Goal: Task Accomplishment & Management: Manage account settings

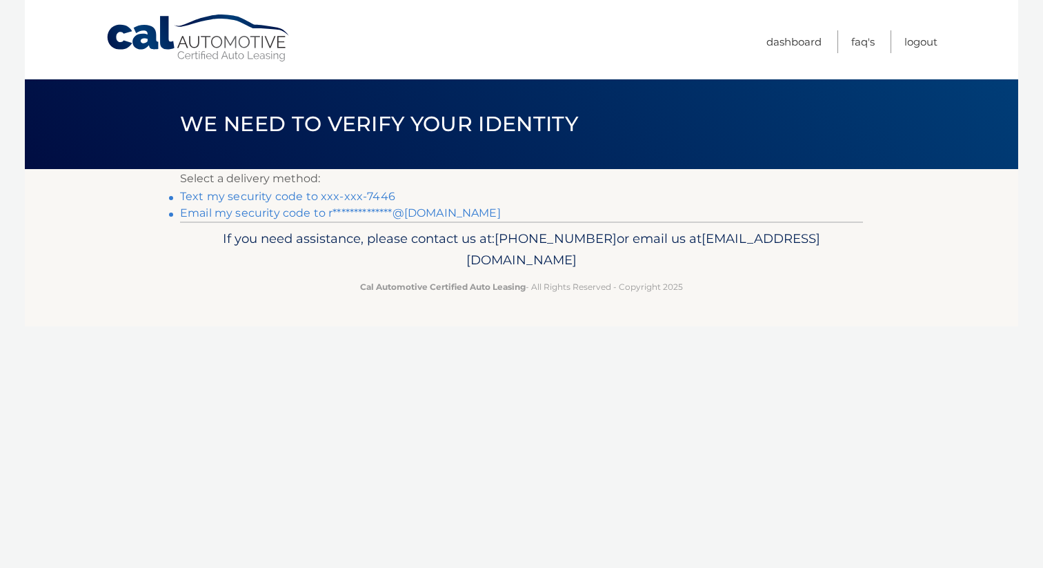
click at [368, 194] on link "Text my security code to xxx-xxx-7446" at bounding box center [287, 196] width 215 height 13
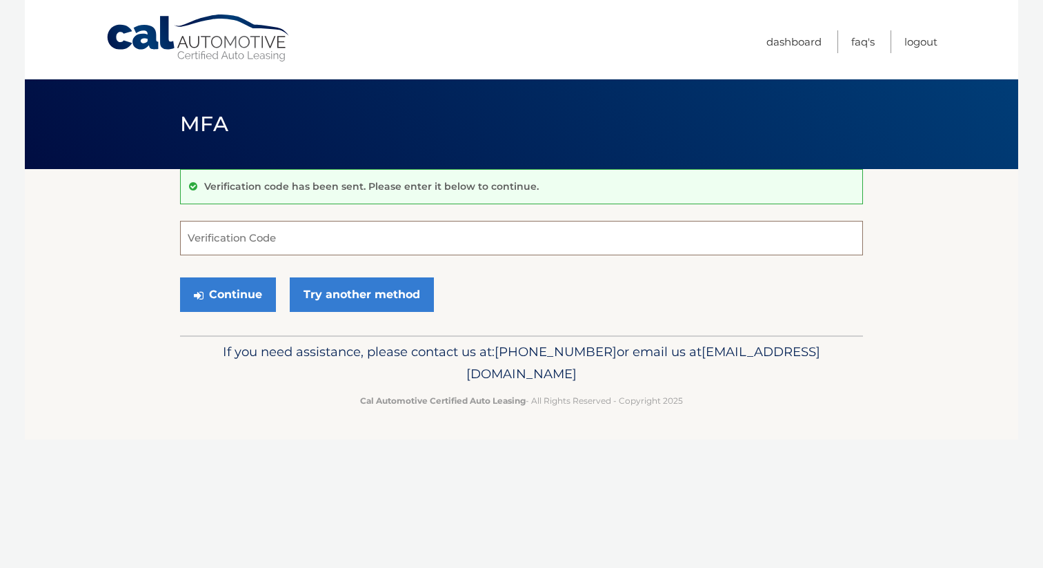
click at [343, 241] on input "Verification Code" at bounding box center [521, 238] width 683 height 34
click at [408, 232] on input "Verification Code" at bounding box center [521, 238] width 683 height 34
click at [403, 188] on p "Verification code has been sent. Please enter it below to continue." at bounding box center [371, 186] width 334 height 12
click at [378, 227] on input "Verification Code" at bounding box center [521, 238] width 683 height 34
click at [315, 288] on link "Try another method" at bounding box center [362, 294] width 144 height 34
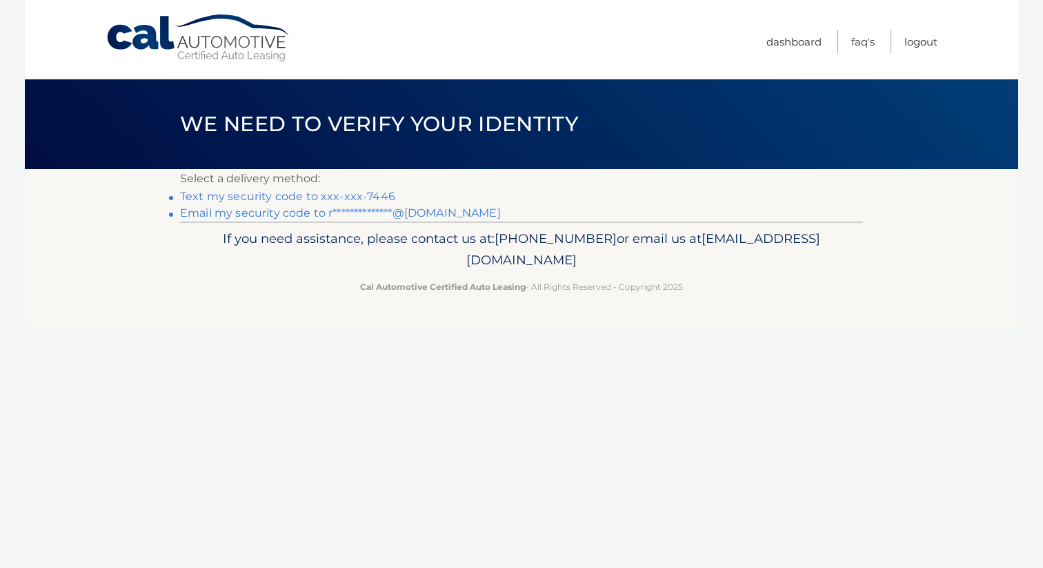
click at [297, 214] on link "**********" at bounding box center [340, 212] width 321 height 13
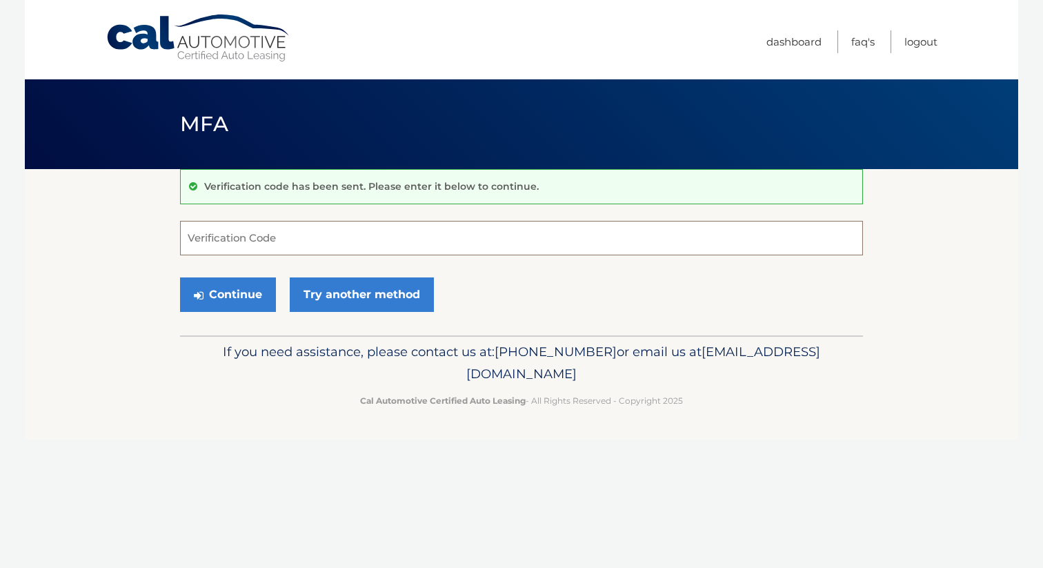
click at [321, 250] on input "Verification Code" at bounding box center [521, 238] width 683 height 34
type input "665571"
click at [251, 290] on button "Continue" at bounding box center [228, 294] width 96 height 34
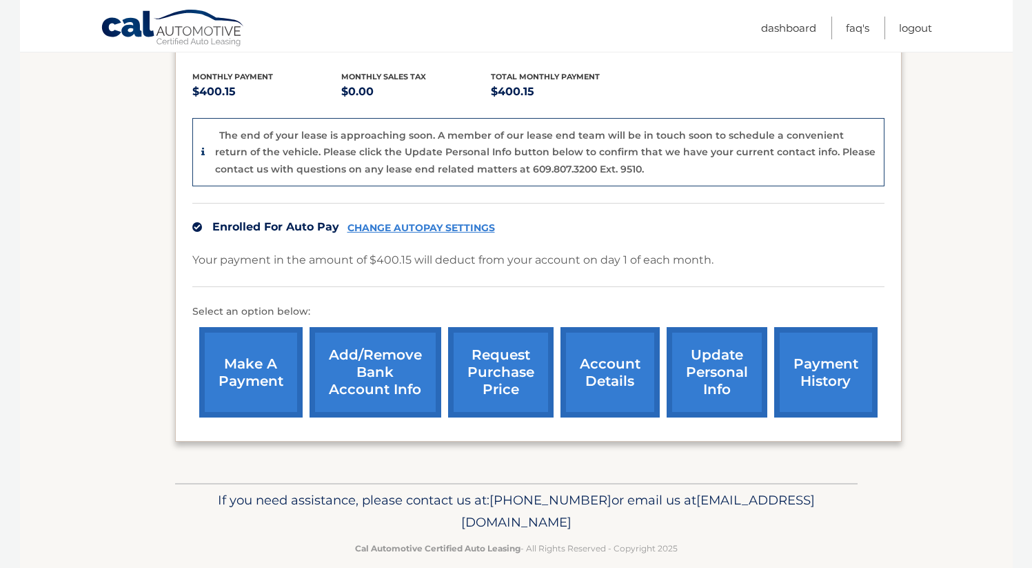
scroll to position [301, 0]
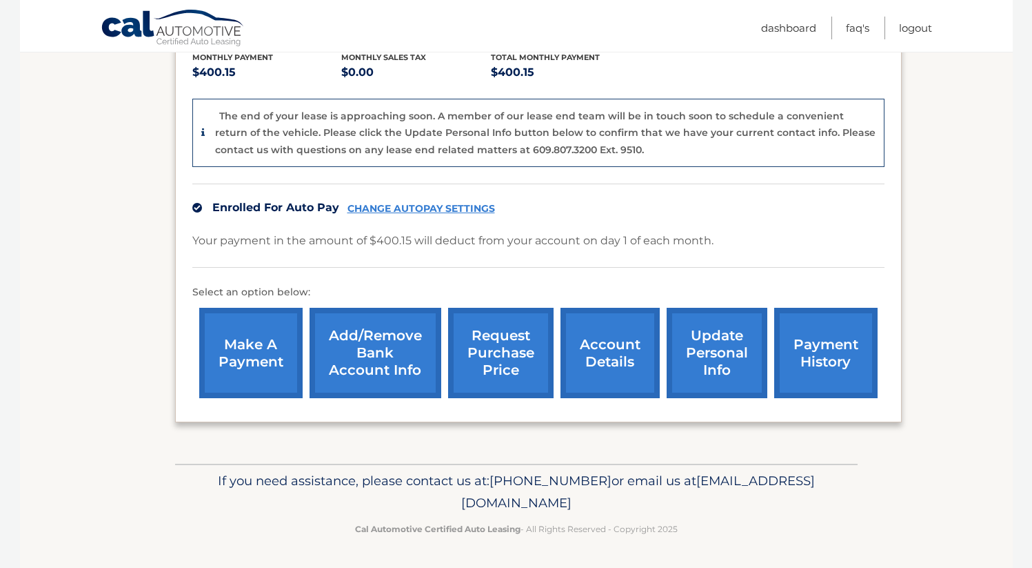
click at [593, 350] on link "account details" at bounding box center [610, 353] width 99 height 90
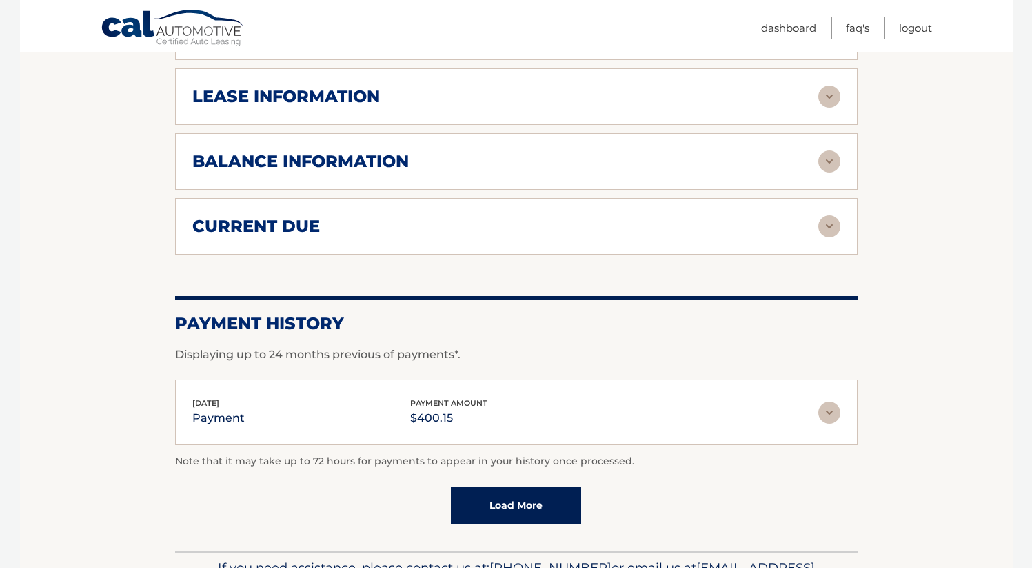
scroll to position [732, 0]
click at [828, 406] on img at bounding box center [830, 412] width 22 height 22
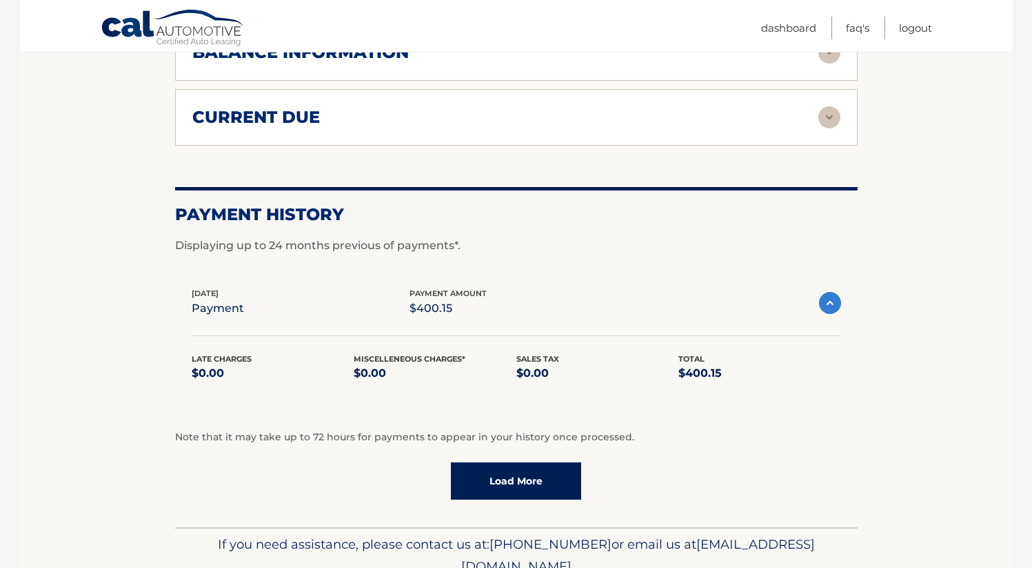
scroll to position [903, 0]
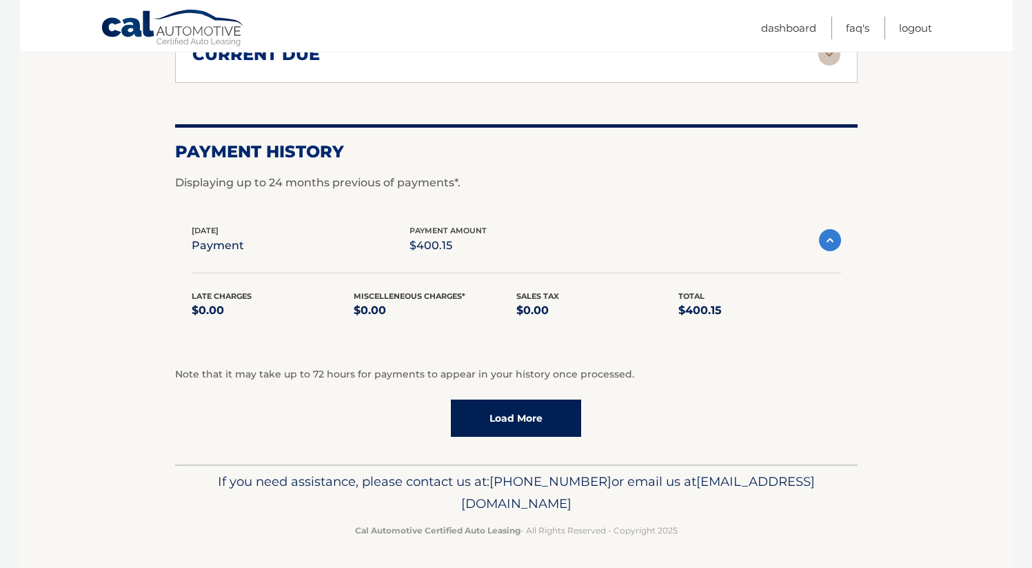
click at [530, 426] on link "Load More" at bounding box center [516, 417] width 130 height 37
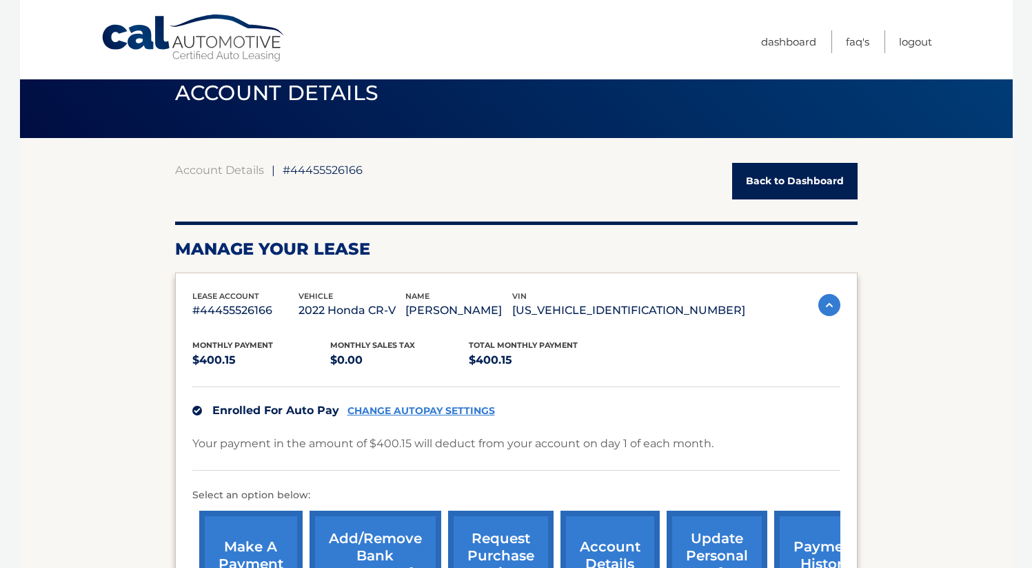
scroll to position [50, 0]
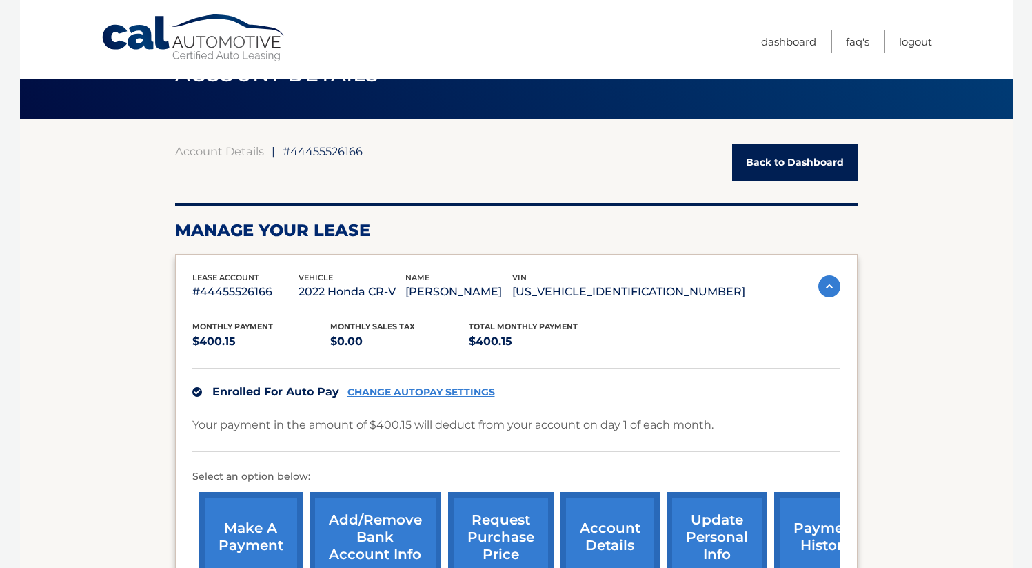
click at [432, 391] on link "CHANGE AUTOPAY SETTINGS" at bounding box center [422, 392] width 148 height 12
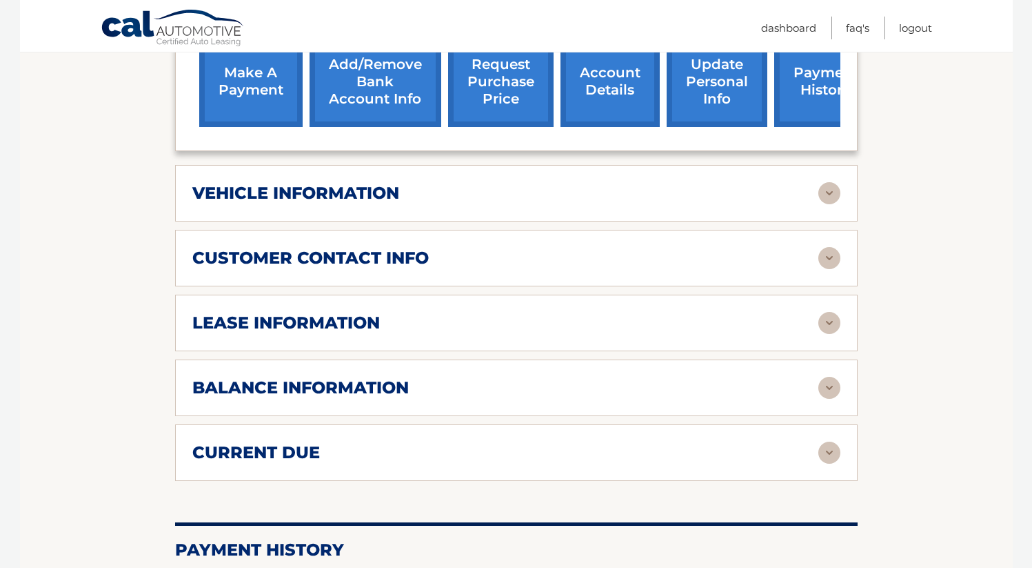
scroll to position [519, 0]
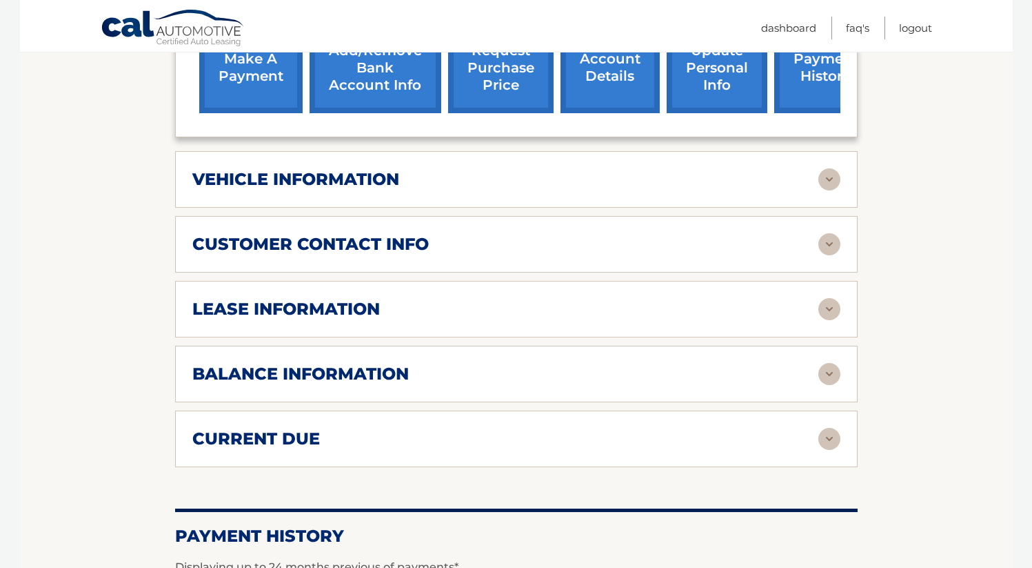
click at [468, 176] on div "vehicle information" at bounding box center [505, 179] width 626 height 21
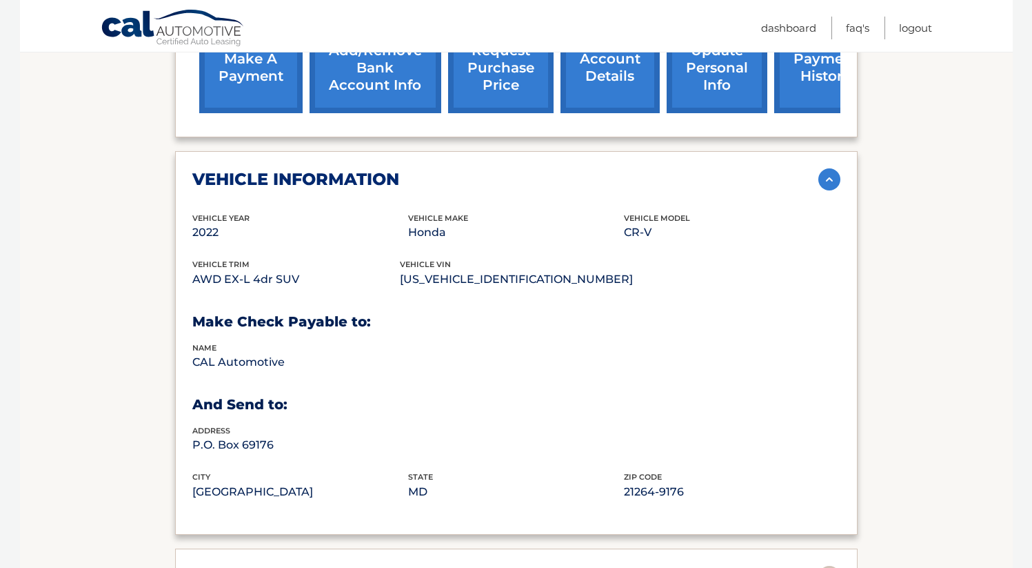
click at [823, 179] on img at bounding box center [830, 179] width 22 height 22
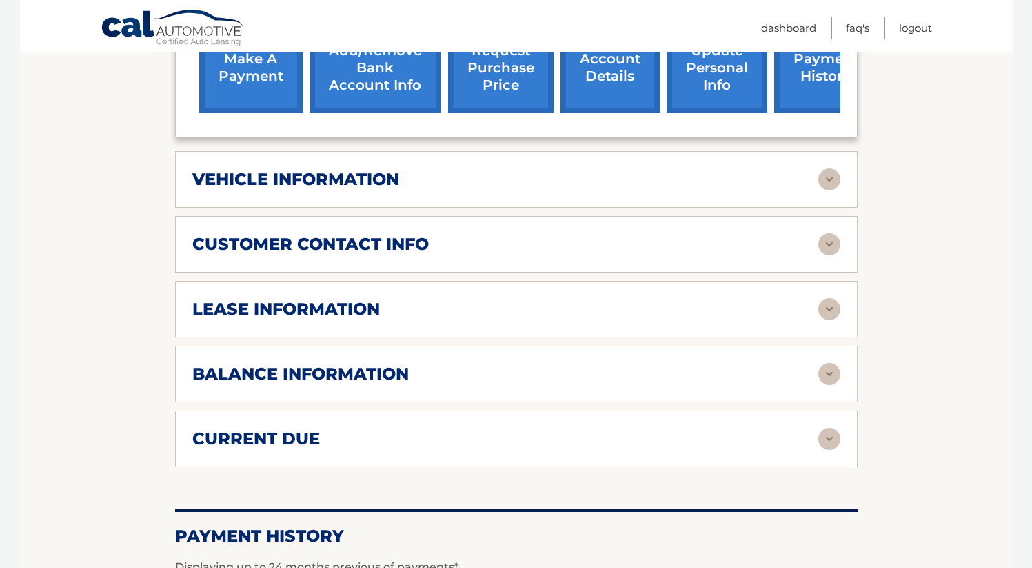
click at [824, 369] on img at bounding box center [830, 374] width 22 height 22
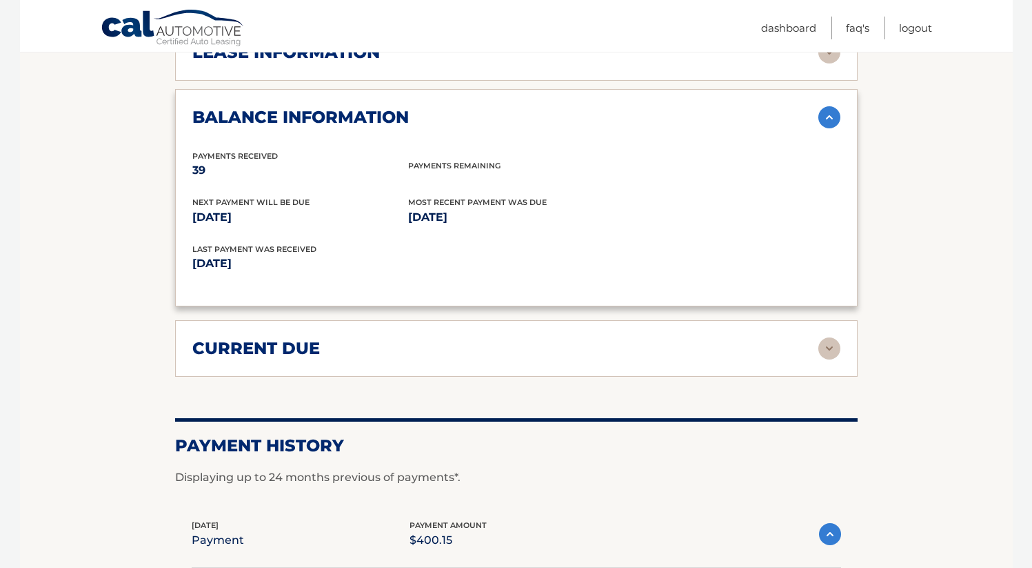
scroll to position [805, 0]
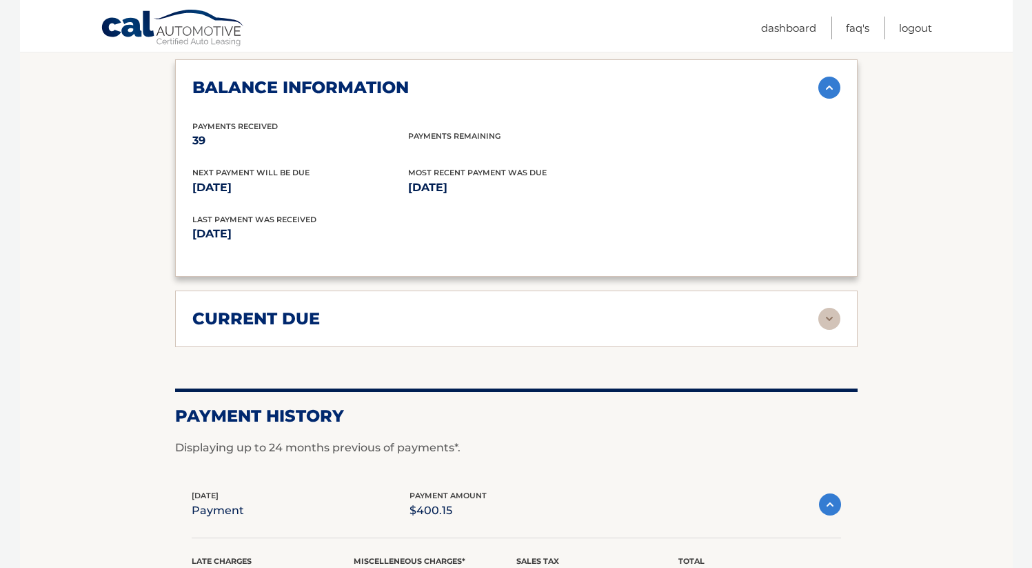
click at [827, 323] on img at bounding box center [830, 319] width 22 height 22
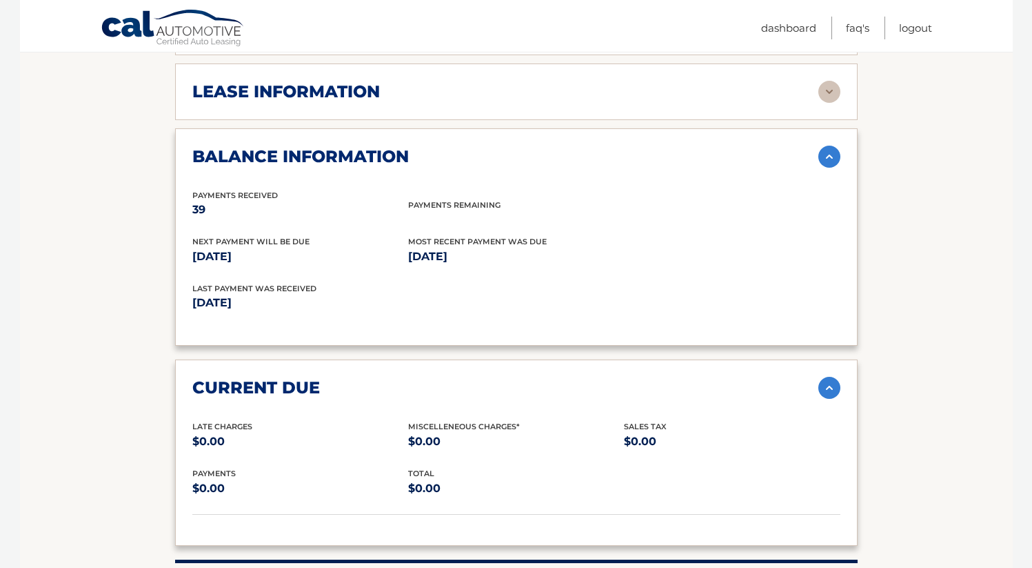
scroll to position [730, 0]
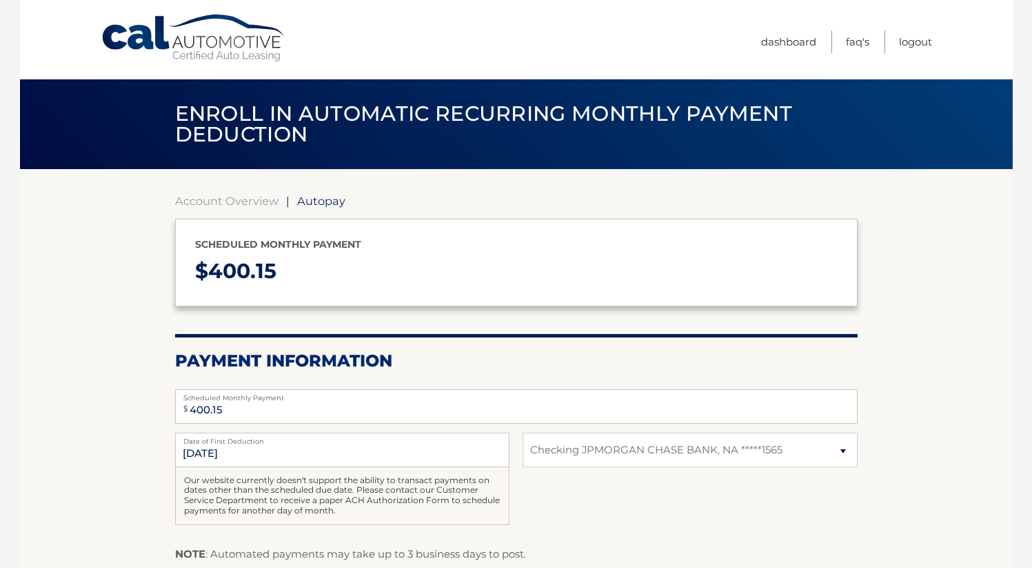
select select "MGY2Njc3MGYtZDNkNS00MzljLTkzZDUtNDUxOTBjMTIzMWU0"
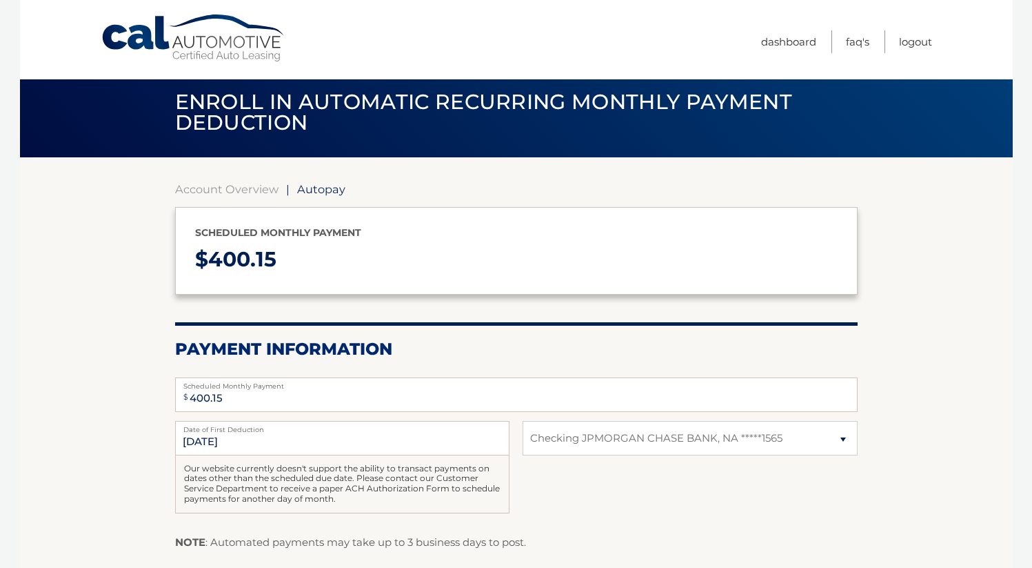
scroll to position [3, 0]
